Goal: Find specific page/section: Find specific page/section

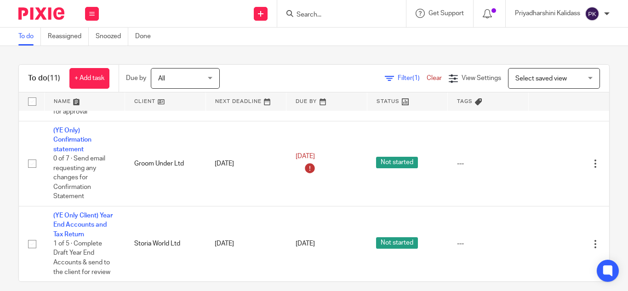
scroll to position [9, 0]
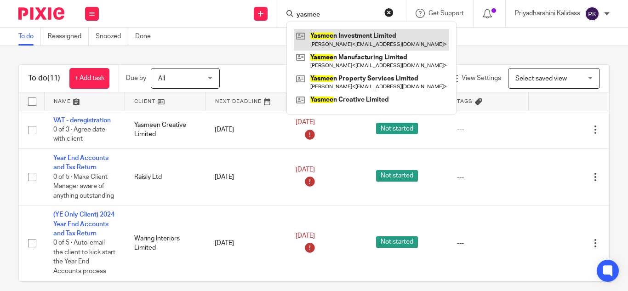
type input "yasmee"
click at [344, 41] on link at bounding box center [371, 39] width 155 height 21
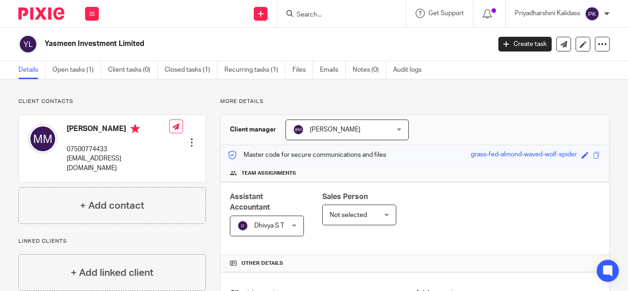
click at [313, 17] on input "Search" at bounding box center [337, 15] width 83 height 8
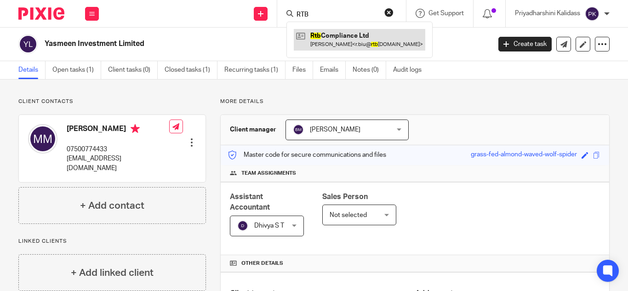
type input "RTB"
click at [343, 43] on link at bounding box center [360, 39] width 132 height 21
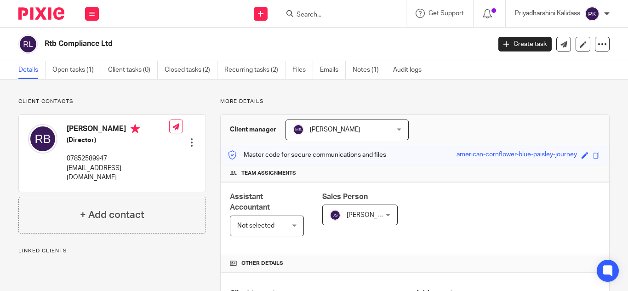
scroll to position [142, 0]
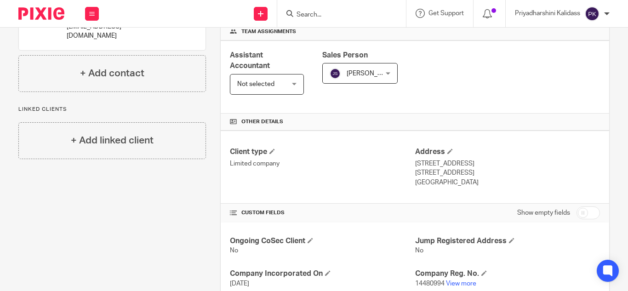
click at [307, 10] on form at bounding box center [345, 13] width 98 height 11
click at [305, 13] on input "Search" at bounding box center [337, 15] width 83 height 8
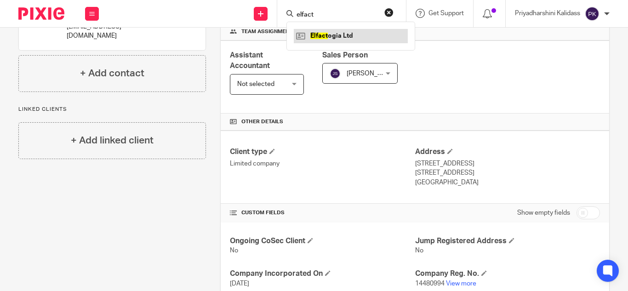
type input "elfact"
click at [336, 36] on link at bounding box center [351, 36] width 114 height 14
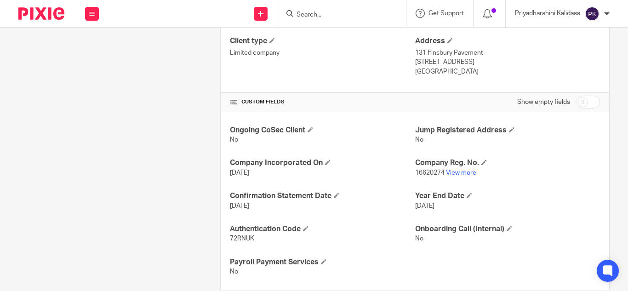
scroll to position [271, 0]
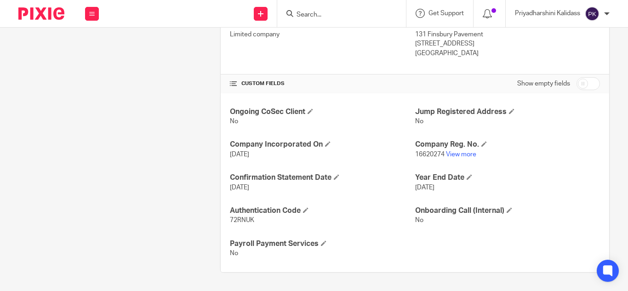
click at [223, 223] on div "Ongoing CoSec Client No Jump Registered Address No Company Incorporated On 31 J…" at bounding box center [415, 182] width 389 height 179
click at [454, 155] on link "View more" at bounding box center [461, 154] width 30 height 6
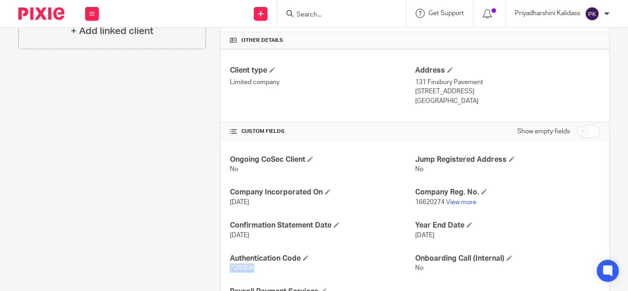
scroll to position [233, 0]
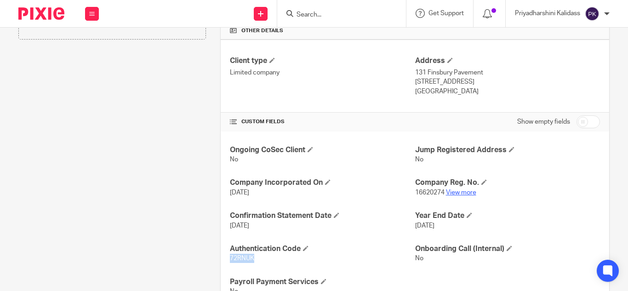
click at [462, 193] on link "View more" at bounding box center [461, 192] width 30 height 6
click at [302, 17] on input "Search" at bounding box center [337, 15] width 83 height 8
type input "a"
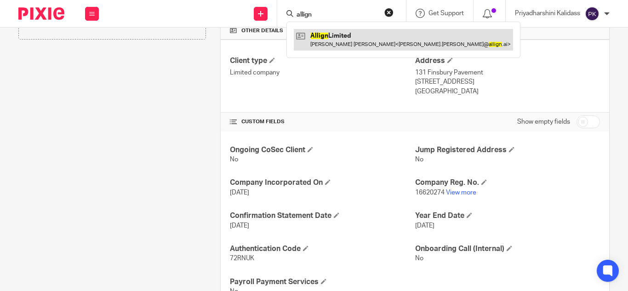
type input "allign"
click at [332, 37] on link at bounding box center [403, 39] width 219 height 21
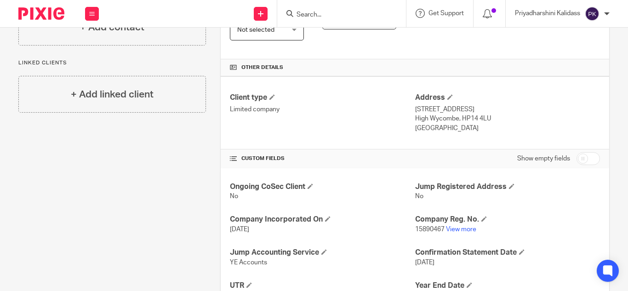
scroll to position [200, 0]
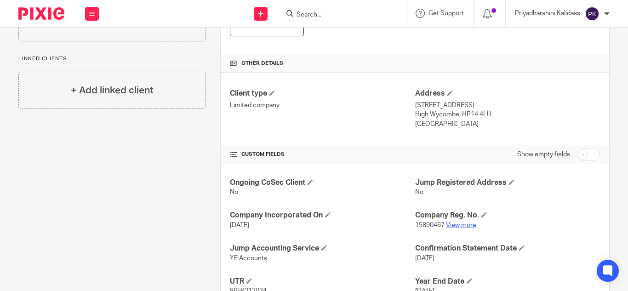
click at [458, 226] on link "View more" at bounding box center [461, 225] width 30 height 6
click at [326, 16] on input "Search" at bounding box center [337, 15] width 83 height 8
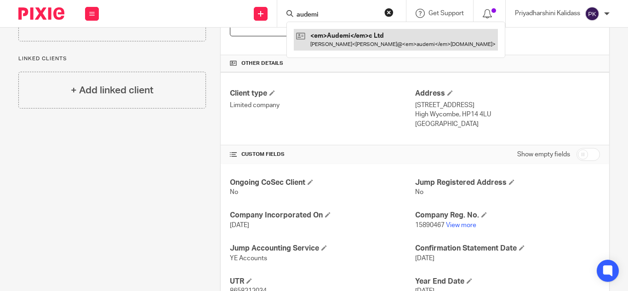
type input "audemi"
click at [332, 34] on link at bounding box center [396, 39] width 204 height 21
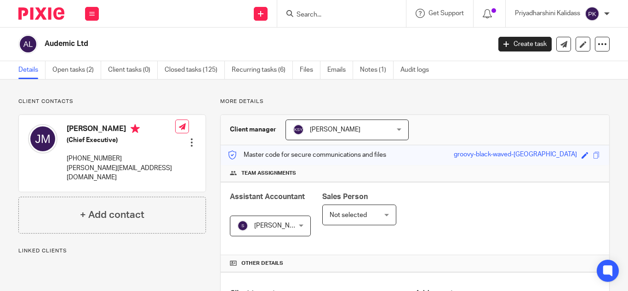
scroll to position [265, 0]
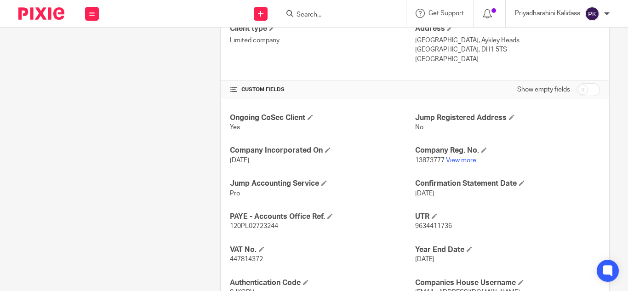
click at [458, 161] on link "View more" at bounding box center [461, 160] width 30 height 6
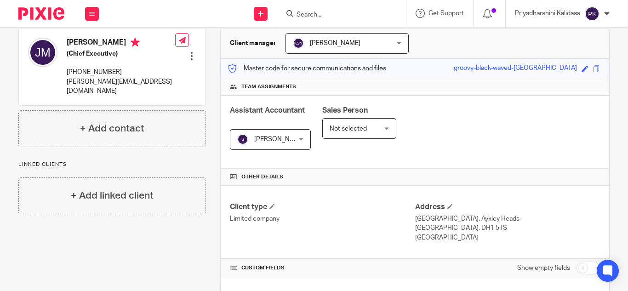
scroll to position [86, 0]
click at [313, 14] on input "Search" at bounding box center [337, 15] width 83 height 8
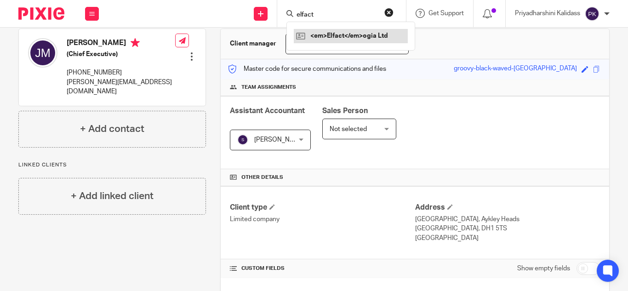
type input "elfact"
click at [322, 30] on link at bounding box center [351, 36] width 114 height 14
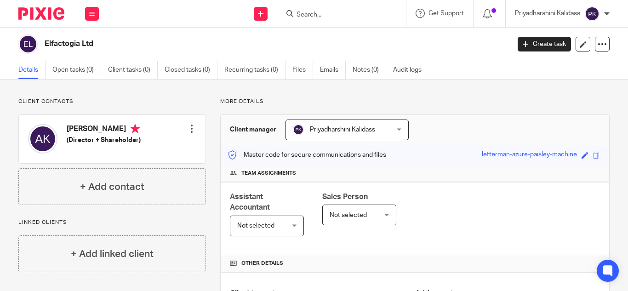
scroll to position [241, 0]
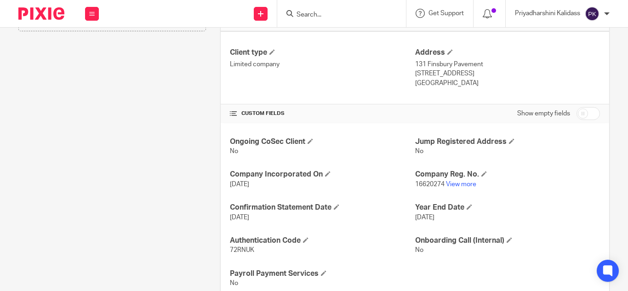
click at [330, 14] on input "Search" at bounding box center [337, 15] width 83 height 8
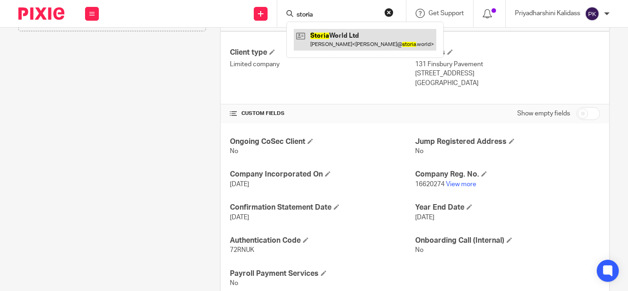
type input "storia"
click at [338, 39] on link at bounding box center [365, 39] width 143 height 21
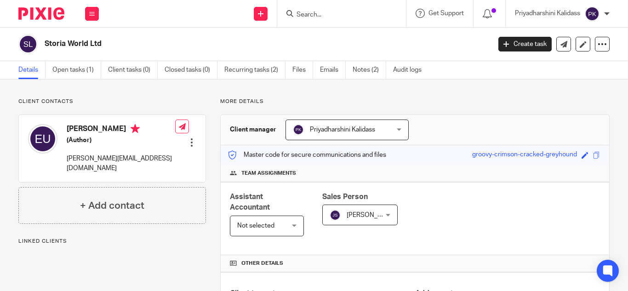
scroll to position [303, 0]
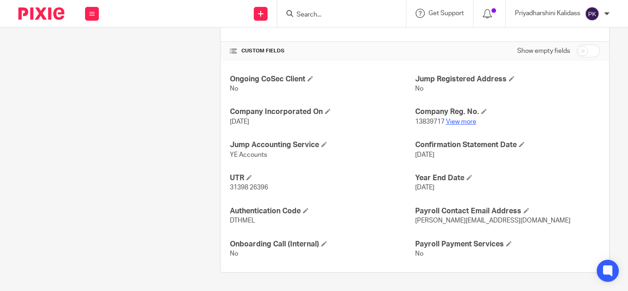
click at [467, 120] on link "View more" at bounding box center [461, 122] width 30 height 6
click at [318, 17] on input "Search" at bounding box center [337, 15] width 83 height 8
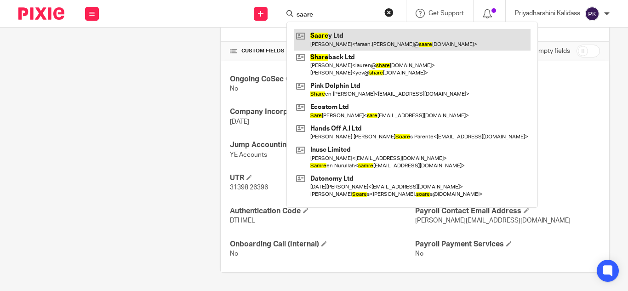
type input "saare"
click at [335, 38] on link at bounding box center [412, 39] width 237 height 21
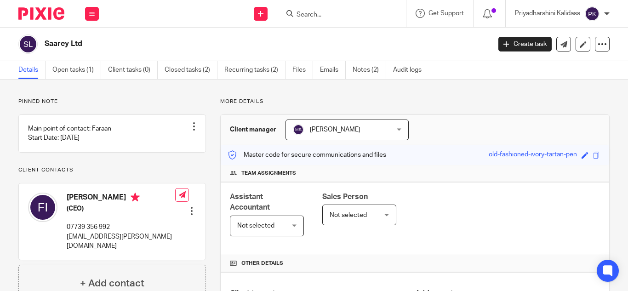
scroll to position [129, 0]
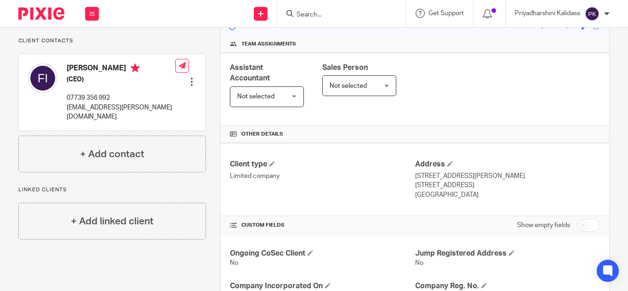
click at [313, 16] on input "Search" at bounding box center [337, 15] width 83 height 8
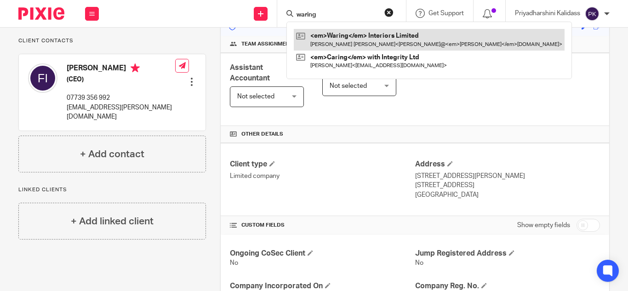
type input "waring"
click at [332, 40] on link at bounding box center [429, 39] width 271 height 21
